Goal: Task Accomplishment & Management: Manage account settings

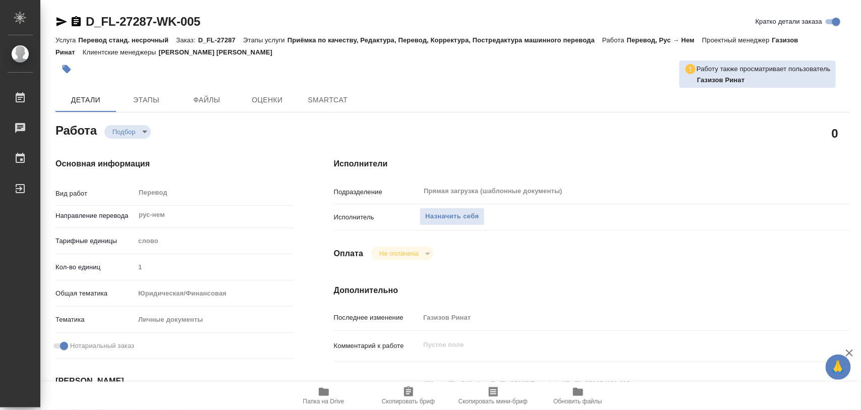
type textarea "x"
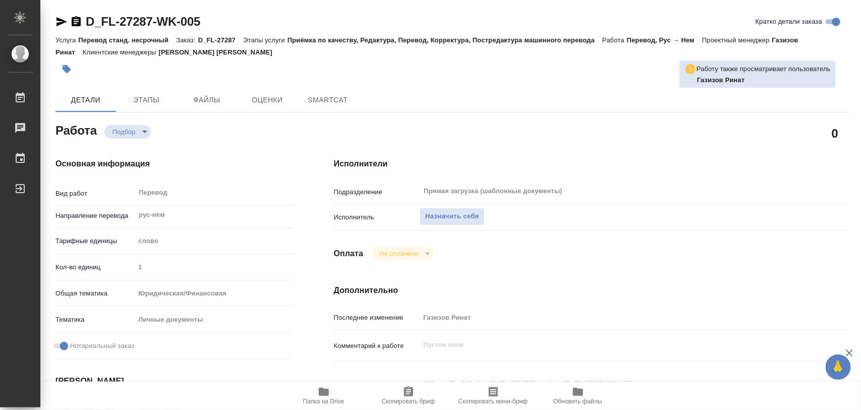
type textarea "x"
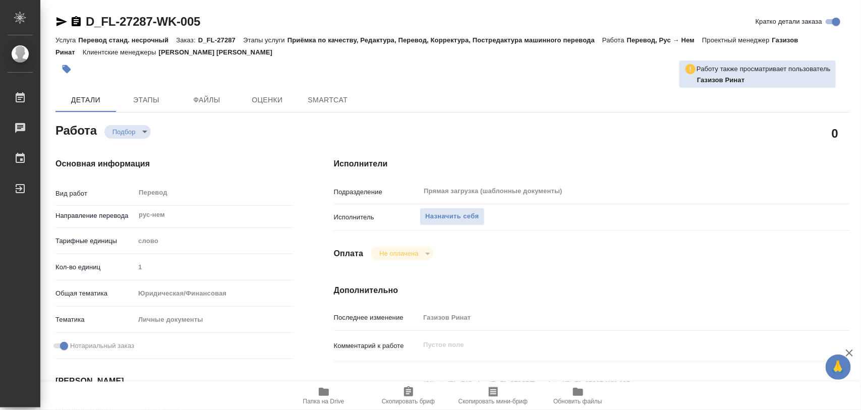
type textarea "x"
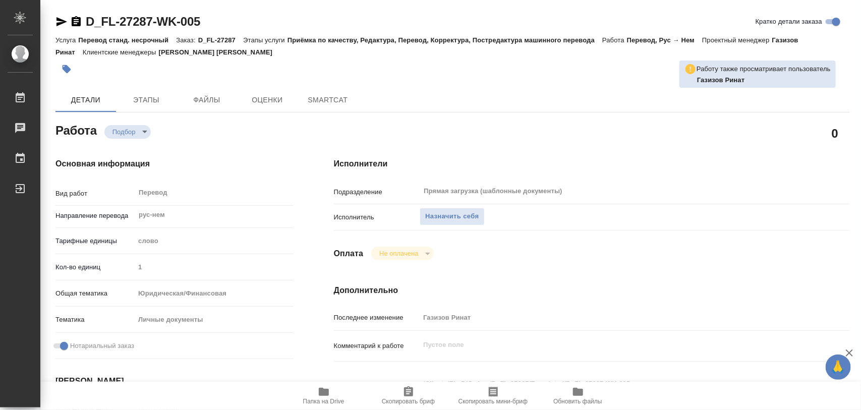
type textarea "x"
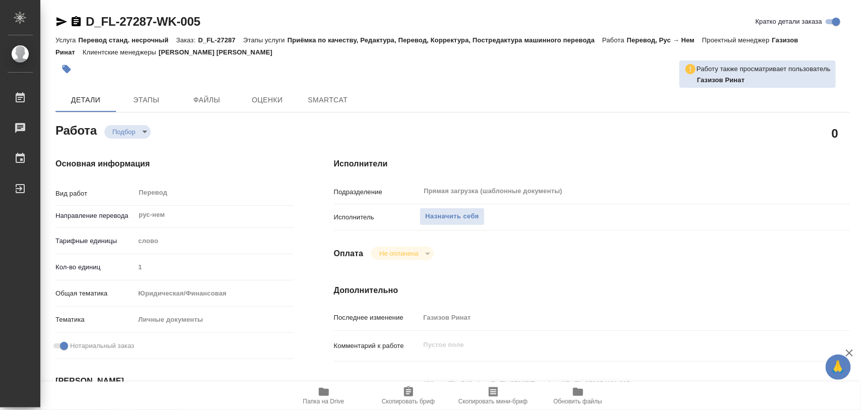
type textarea "x"
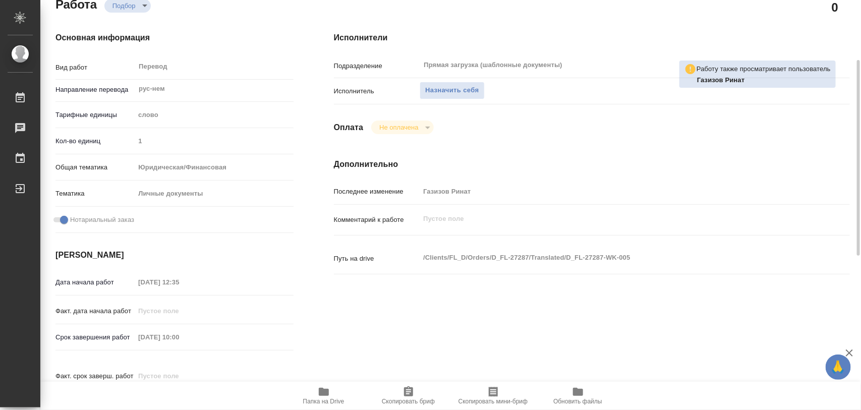
type textarea "x"
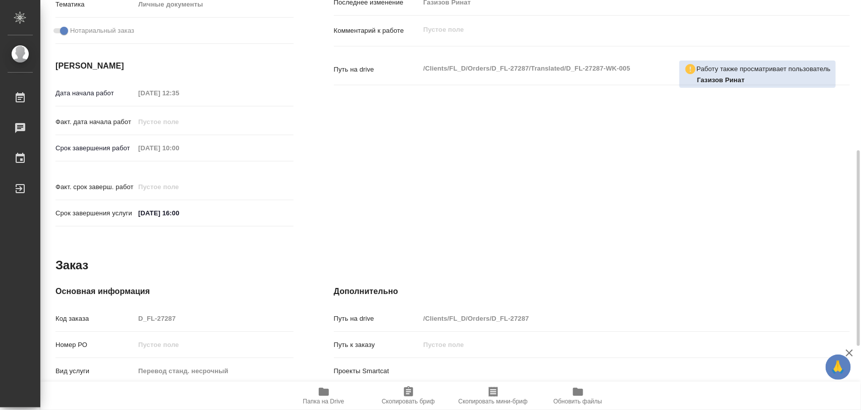
scroll to position [449, 0]
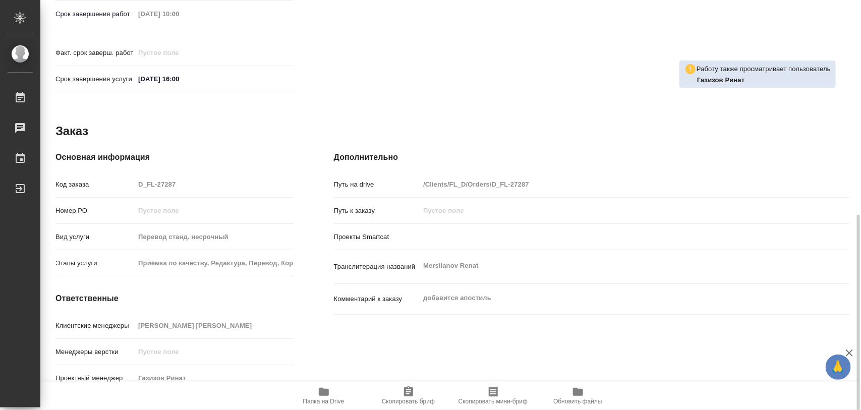
type textarea "x"
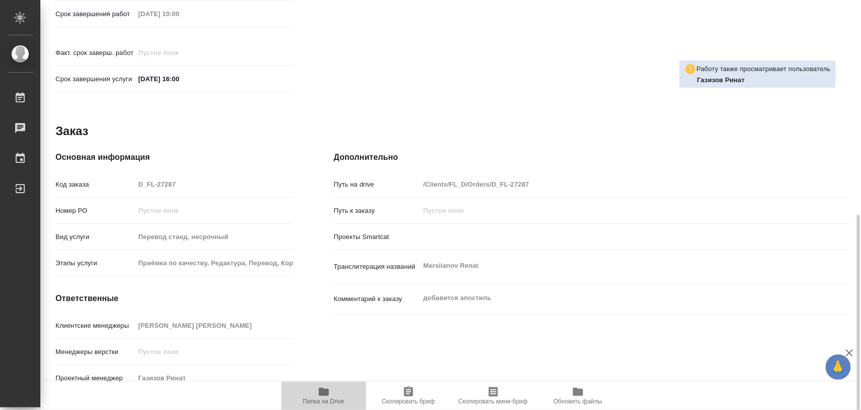
click at [328, 389] on icon "button" at bounding box center [324, 392] width 12 height 12
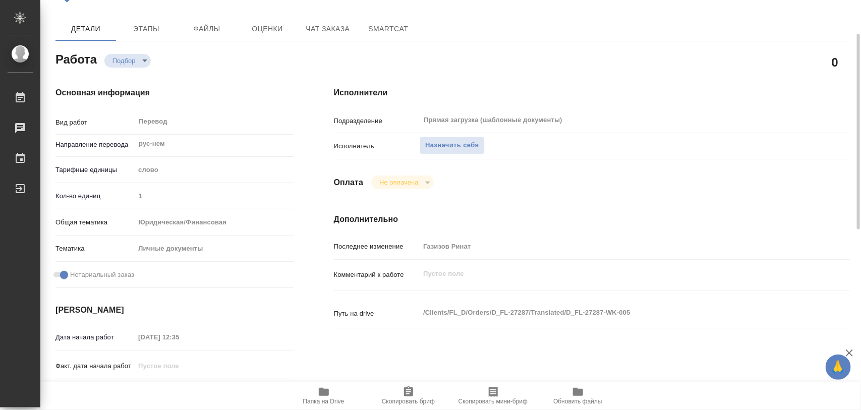
scroll to position [0, 0]
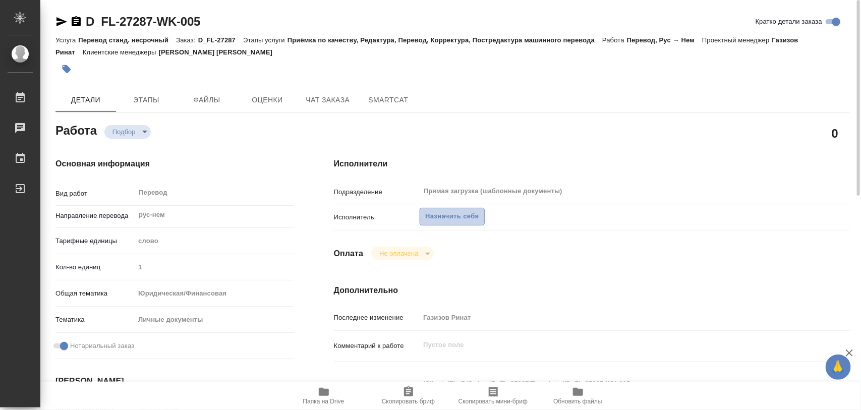
click at [477, 219] on span "Назначить себя" at bounding box center [451, 217] width 53 height 12
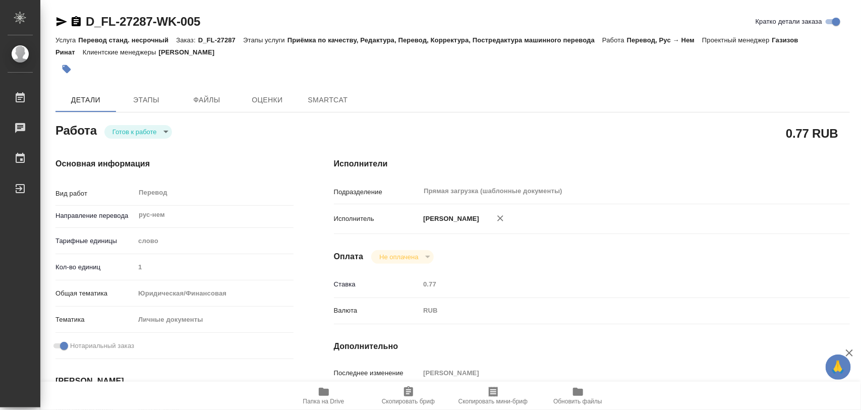
type textarea "x"
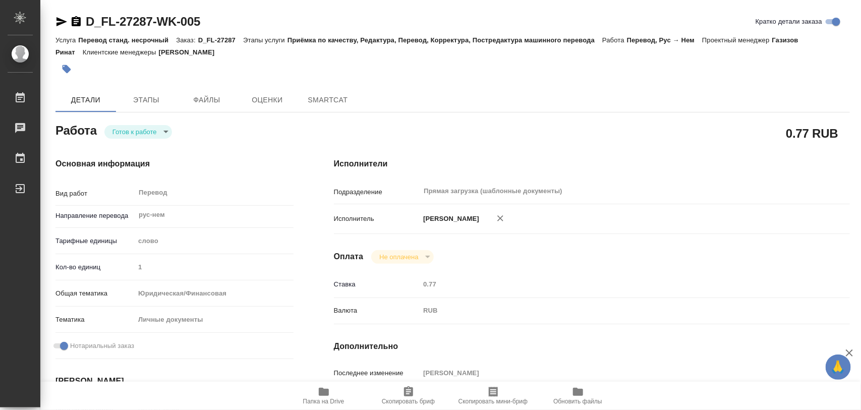
type textarea "x"
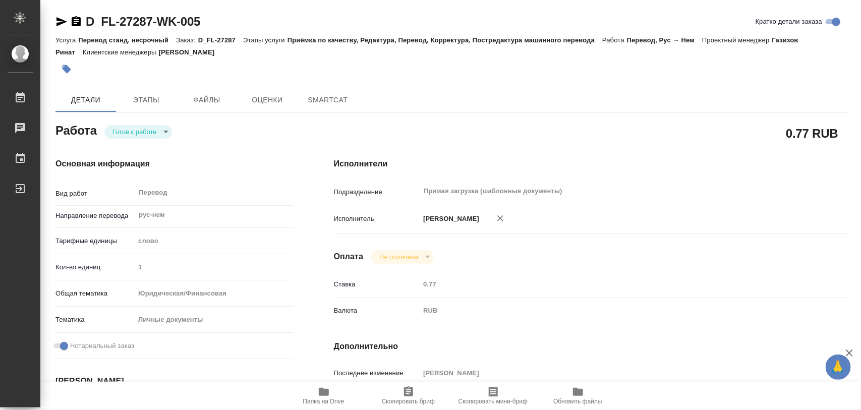
type textarea "x"
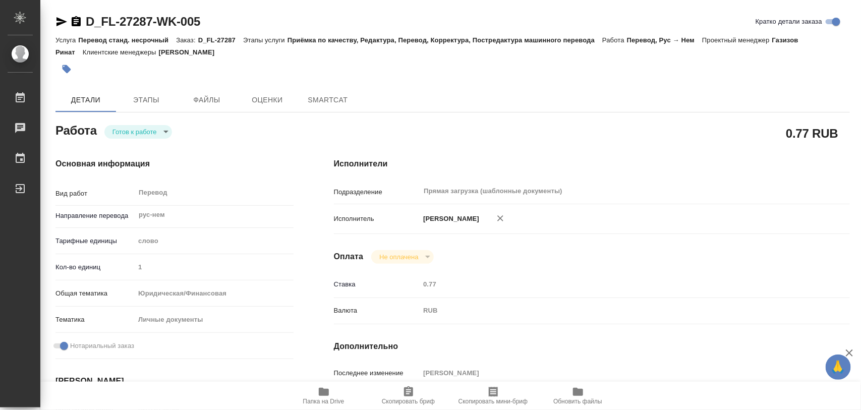
type textarea "x"
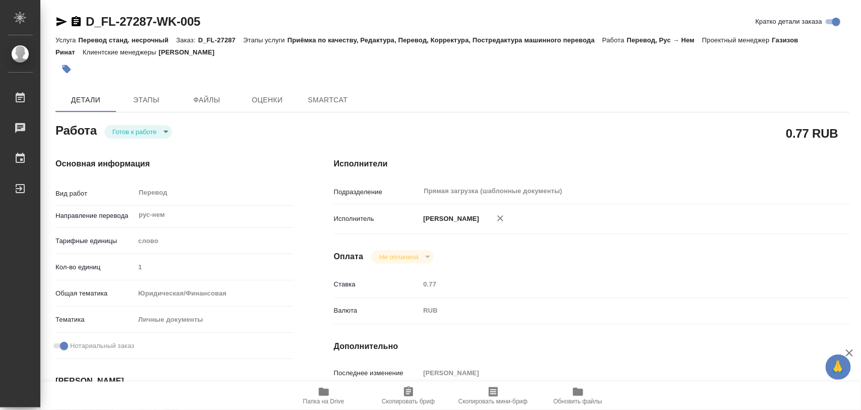
type textarea "x"
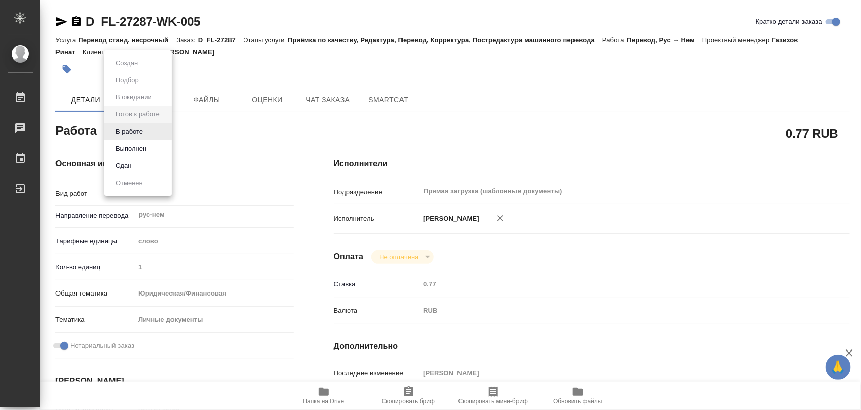
click at [167, 133] on body "🙏 .cls-1 fill:#fff; AWATERA Iglakov Maksim Работы Чаты График Выйти D_FL-27287-…" at bounding box center [430, 205] width 861 height 410
type textarea "x"
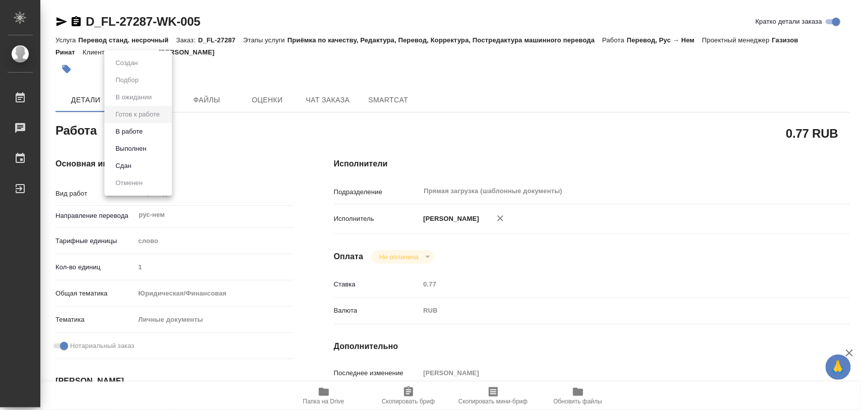
type textarea "x"
click at [144, 133] on button "В работе" at bounding box center [128, 131] width 33 height 11
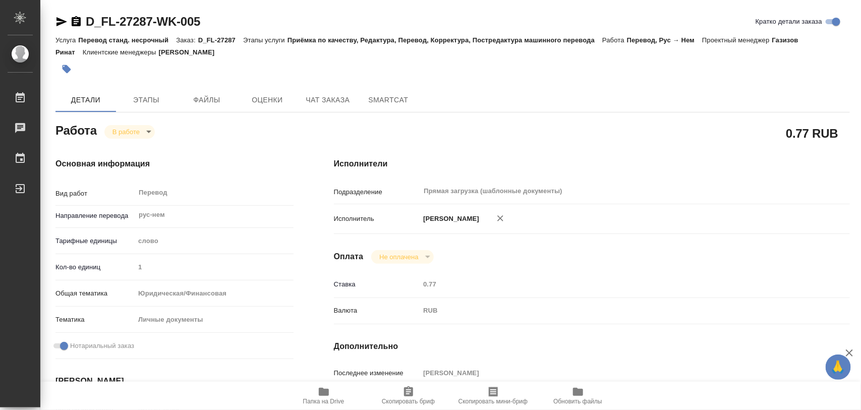
type textarea "x"
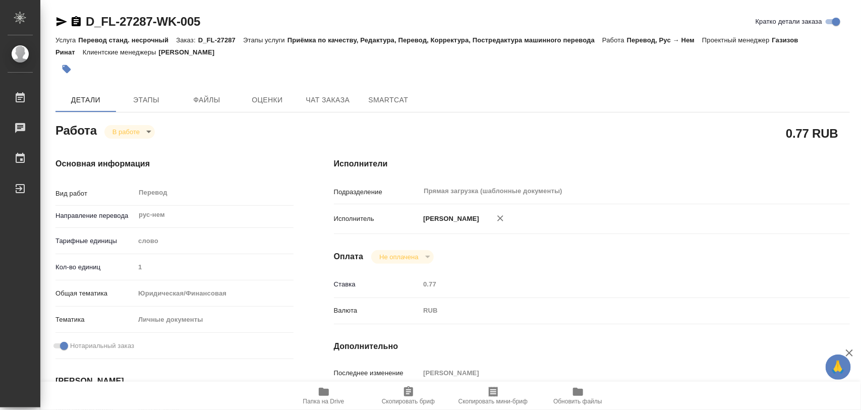
type textarea "x"
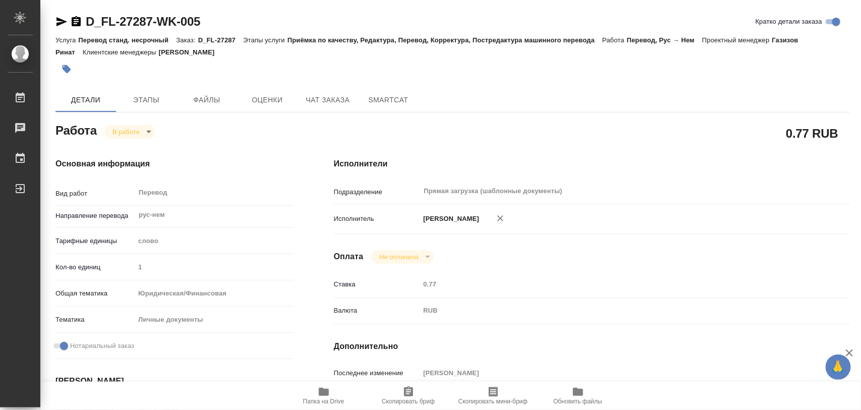
type textarea "x"
